Goal: Download file/media

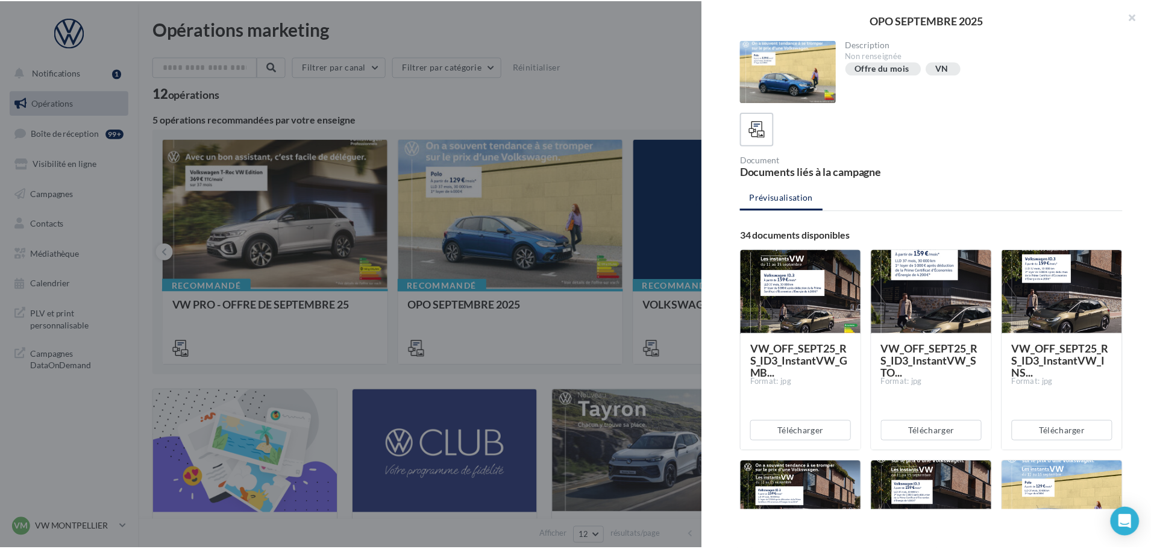
scroll to position [2287, 0]
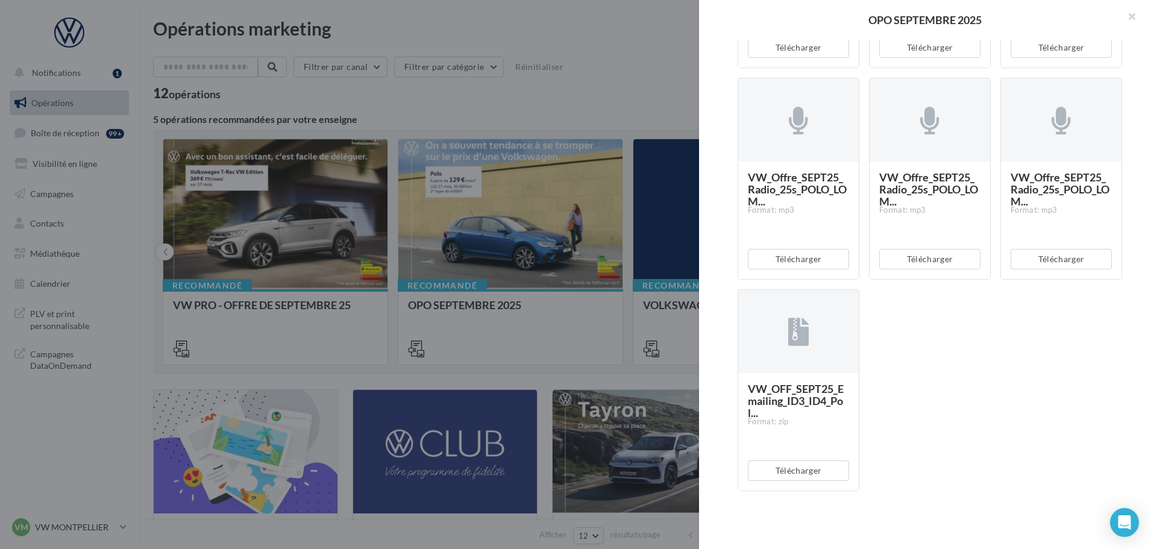
drag, startPoint x: 521, startPoint y: 218, endPoint x: 834, endPoint y: 108, distance: 330.9
click at [522, 216] on div at bounding box center [575, 274] width 1151 height 549
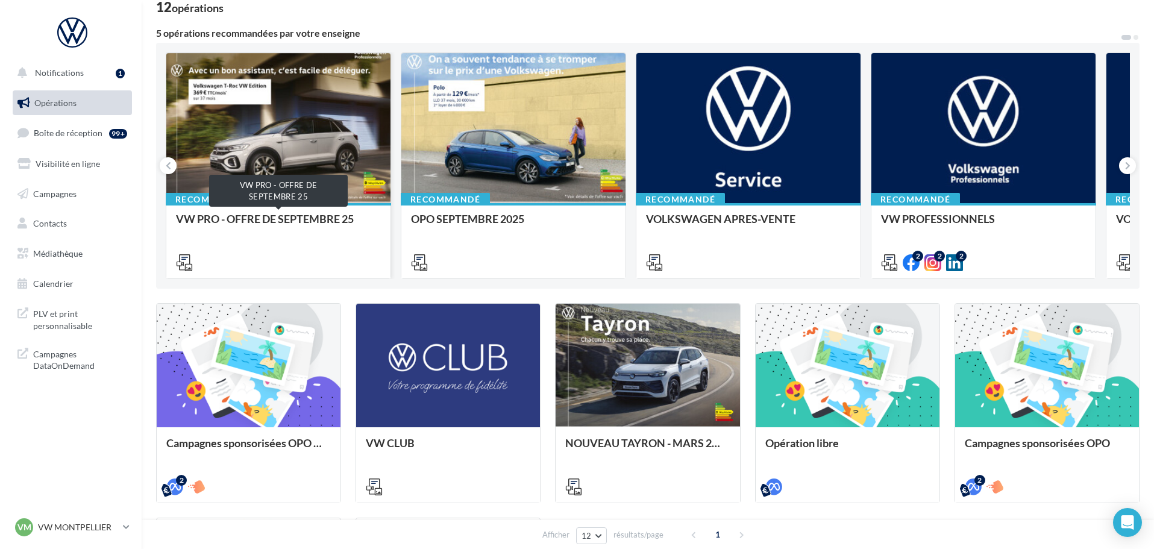
scroll to position [0, 0]
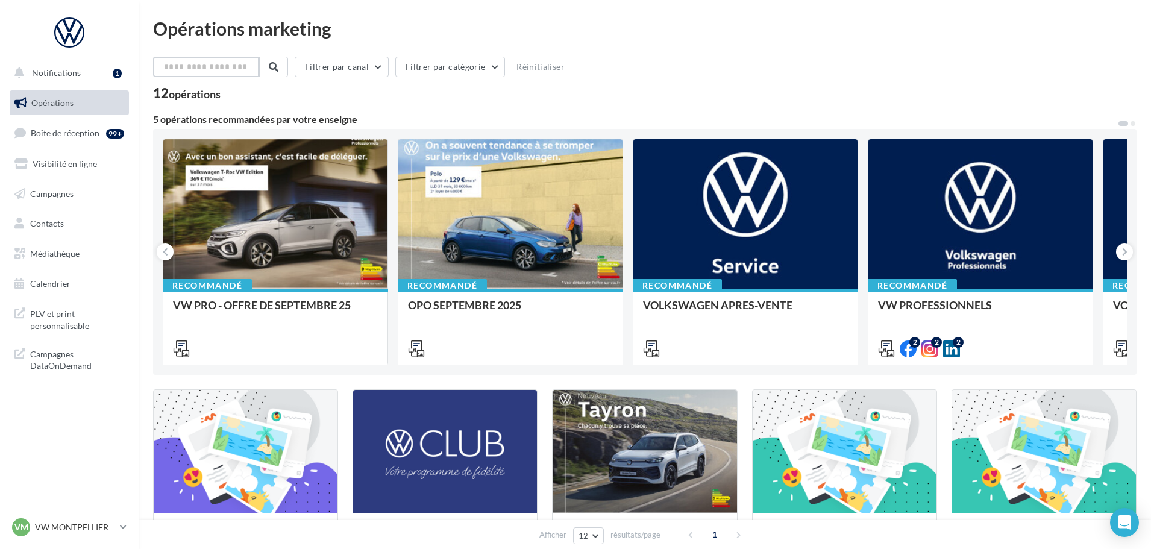
click at [218, 58] on input "text" at bounding box center [206, 67] width 106 height 20
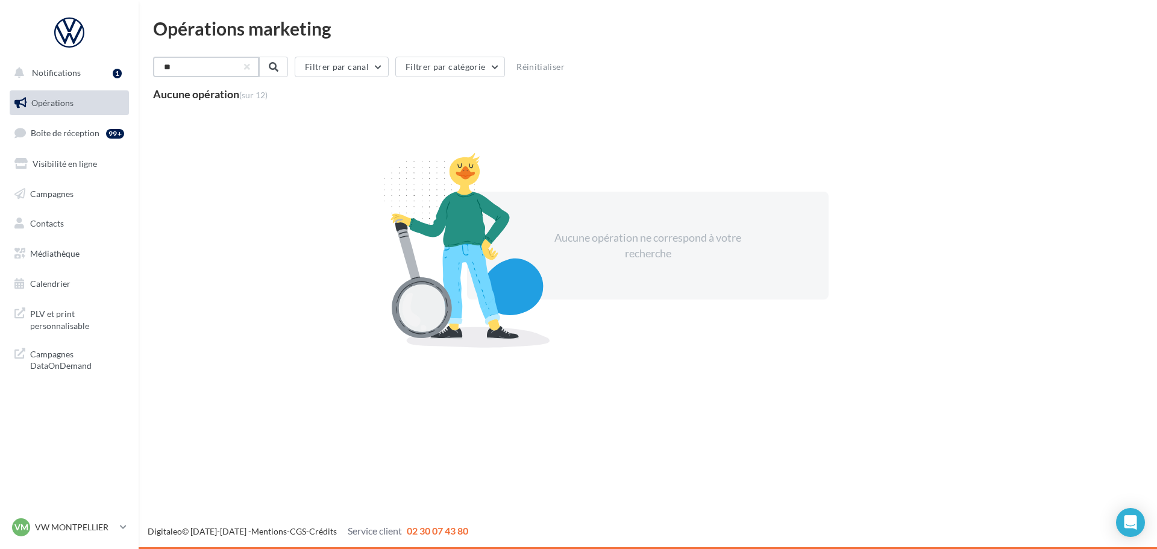
type input "**"
click at [72, 108] on link "Opérations" at bounding box center [69, 102] width 124 height 25
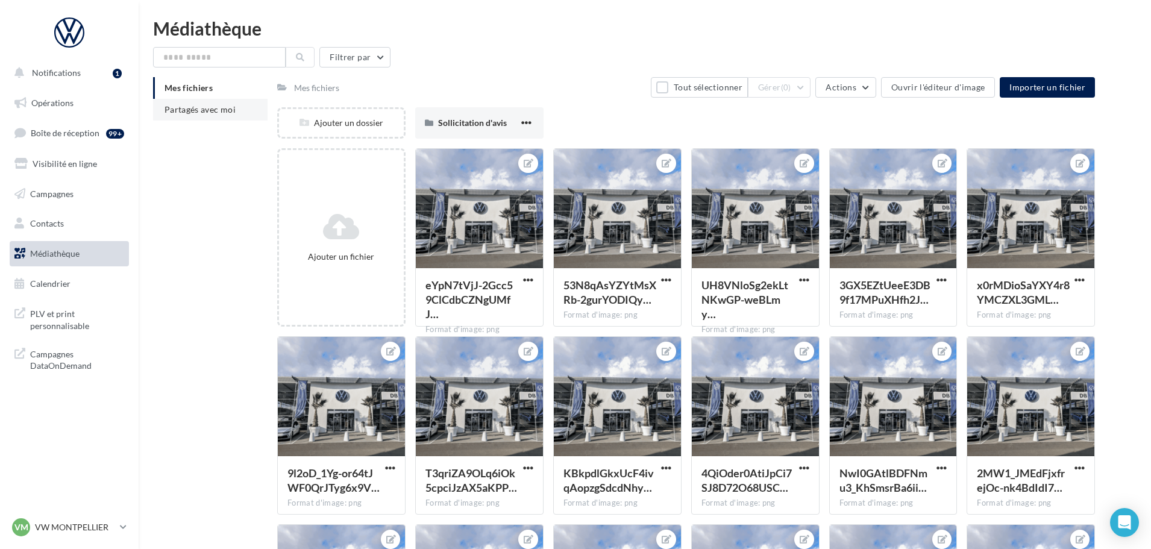
click at [201, 106] on span "Partagés avec moi" at bounding box center [200, 109] width 71 height 10
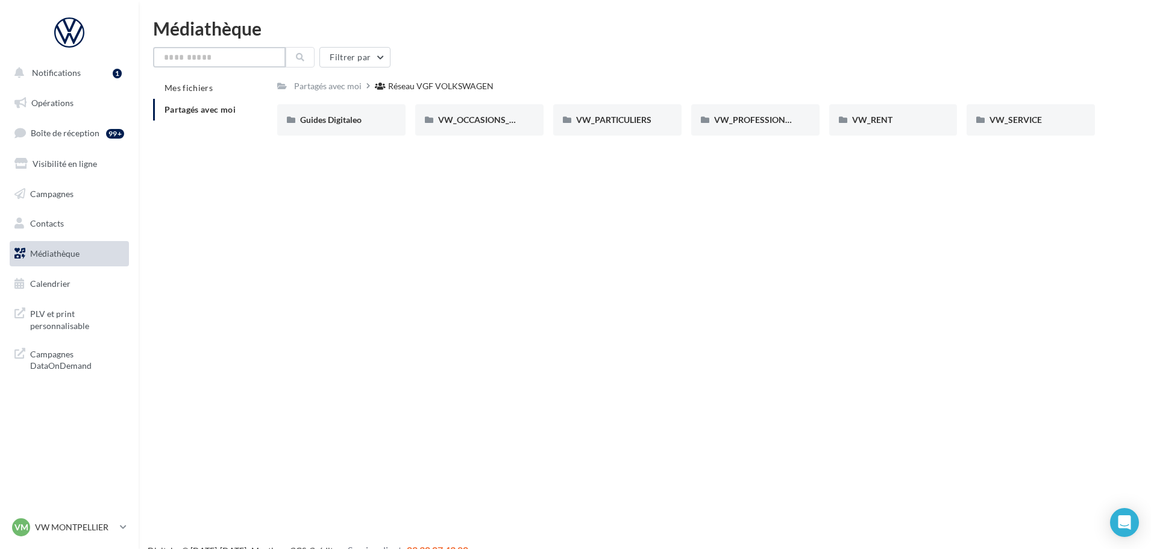
click at [239, 58] on input "text" at bounding box center [219, 57] width 133 height 20
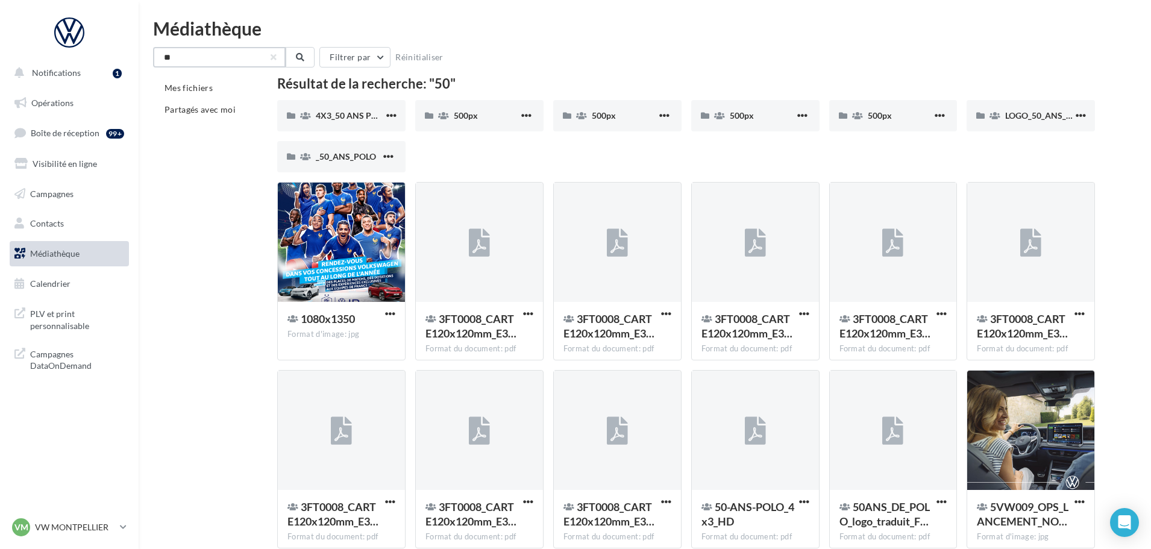
click at [210, 61] on input "**" at bounding box center [219, 57] width 133 height 20
click at [885, 440] on icon at bounding box center [892, 431] width 21 height 28
click at [872, 422] on div at bounding box center [893, 431] width 127 height 121
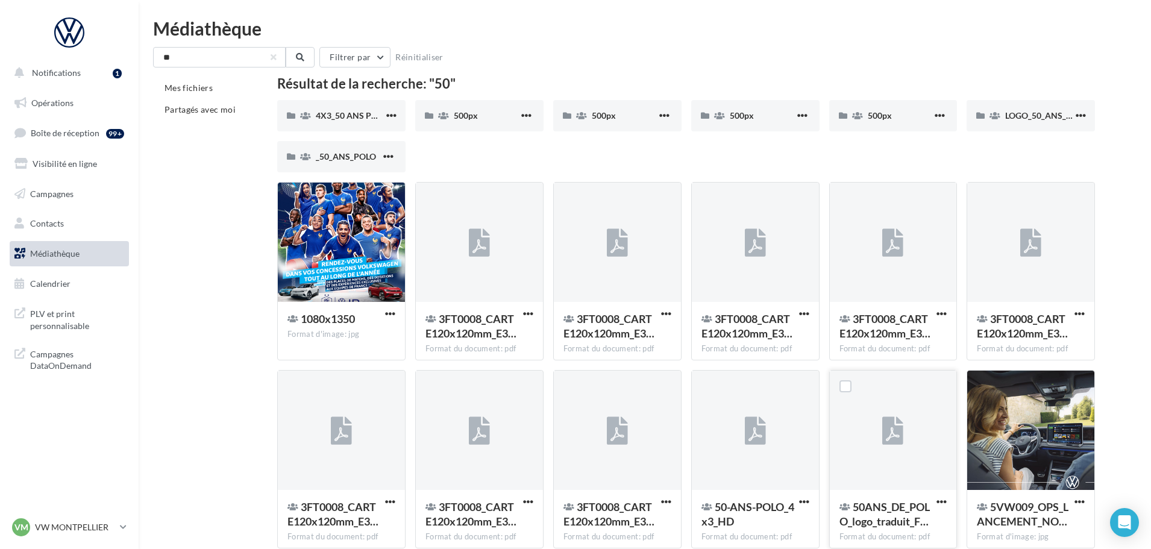
click at [872, 422] on div at bounding box center [893, 431] width 127 height 121
click at [243, 62] on input "**" at bounding box center [219, 57] width 133 height 20
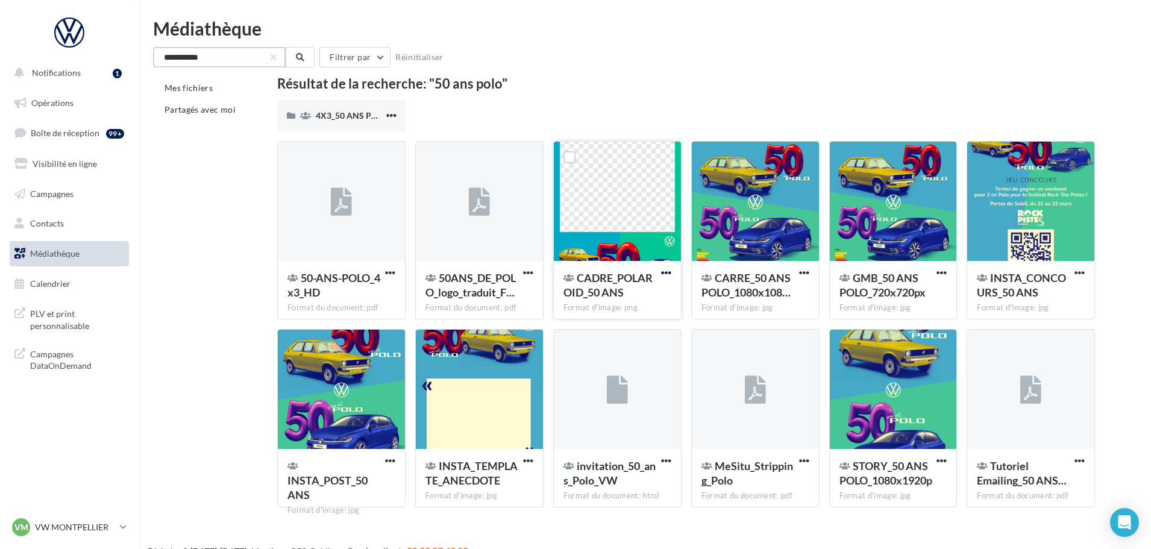
type input "**********"
click at [668, 273] on span "button" at bounding box center [666, 273] width 10 height 10
click at [600, 295] on button "Télécharger" at bounding box center [613, 296] width 121 height 31
click at [526, 277] on span "button" at bounding box center [528, 273] width 10 height 10
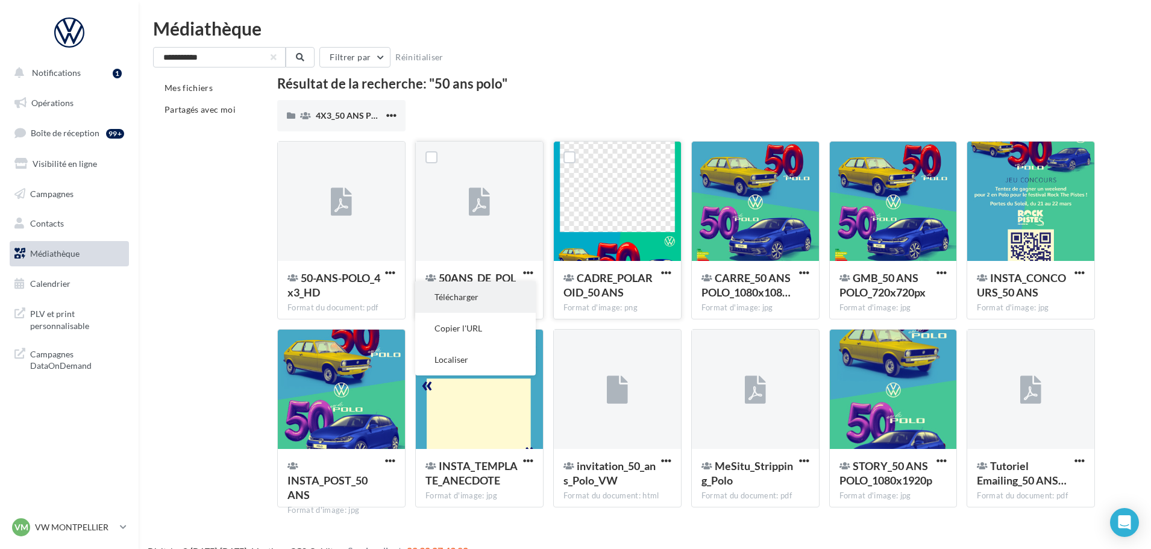
click at [488, 293] on button "Télécharger" at bounding box center [475, 296] width 121 height 31
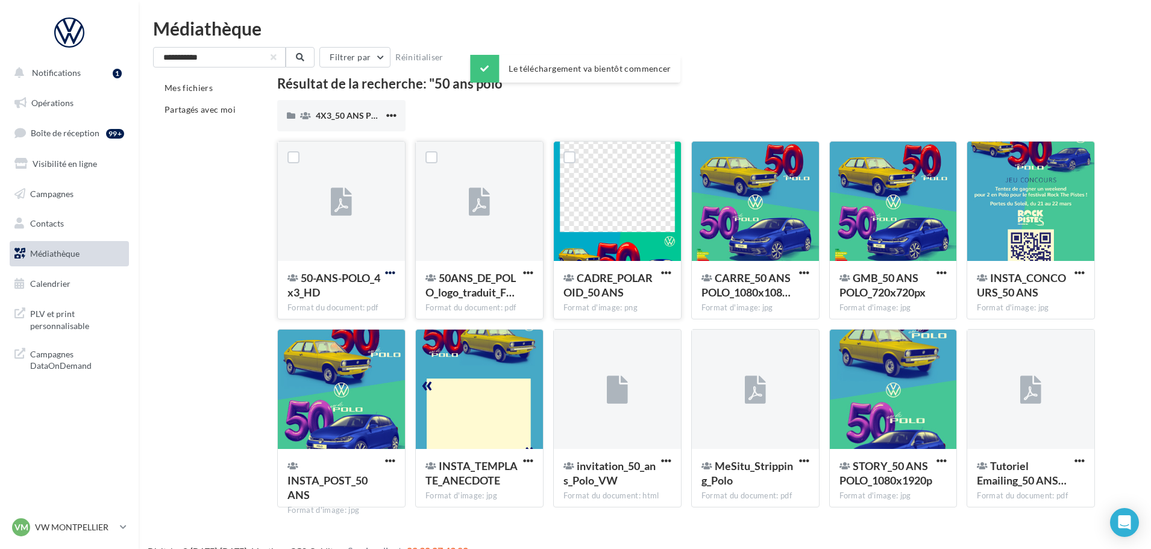
click at [388, 271] on span "button" at bounding box center [390, 273] width 10 height 10
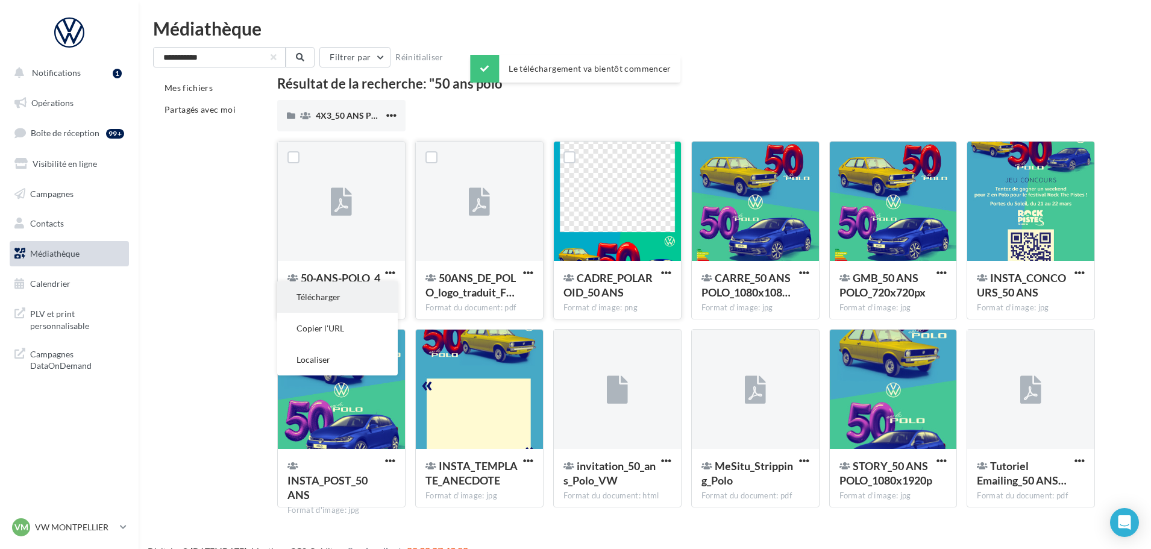
click at [363, 288] on button "Télécharger" at bounding box center [337, 296] width 121 height 31
